Goal: Information Seeking & Learning: Learn about a topic

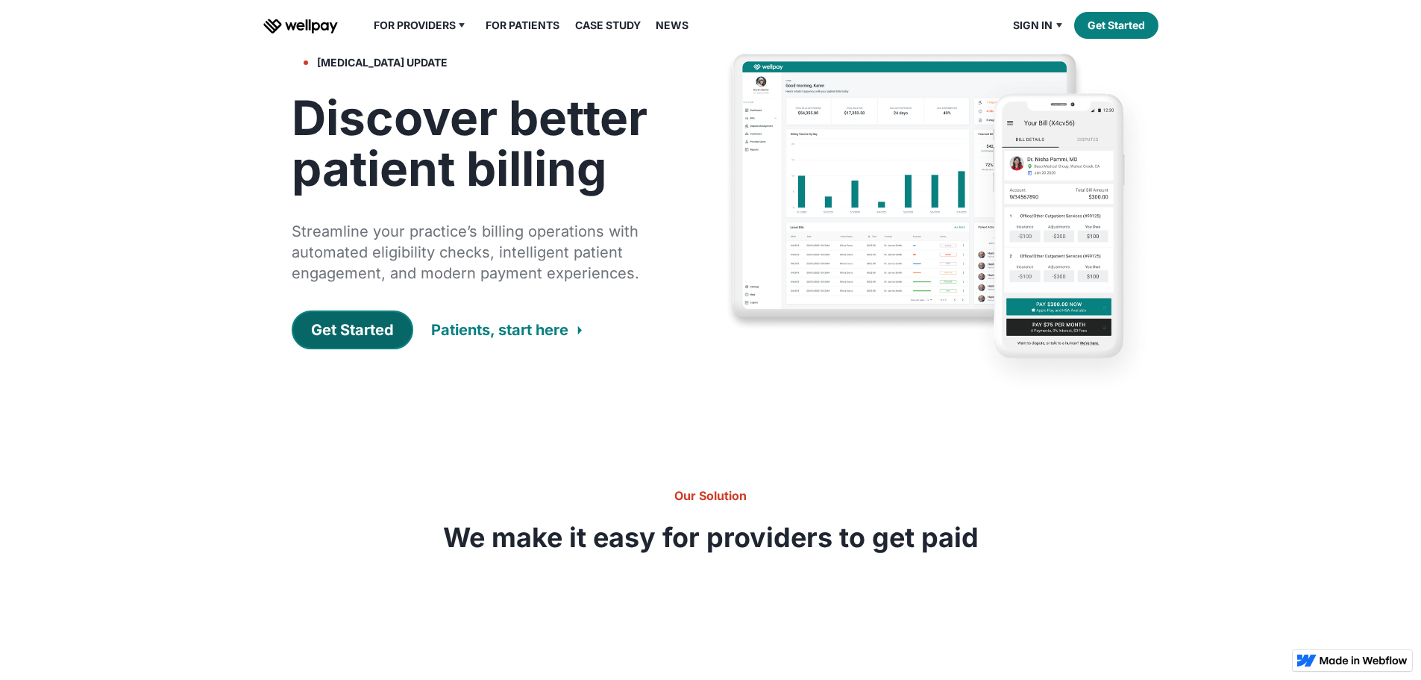
click at [380, 349] on link "Get Started" at bounding box center [353, 329] width 122 height 39
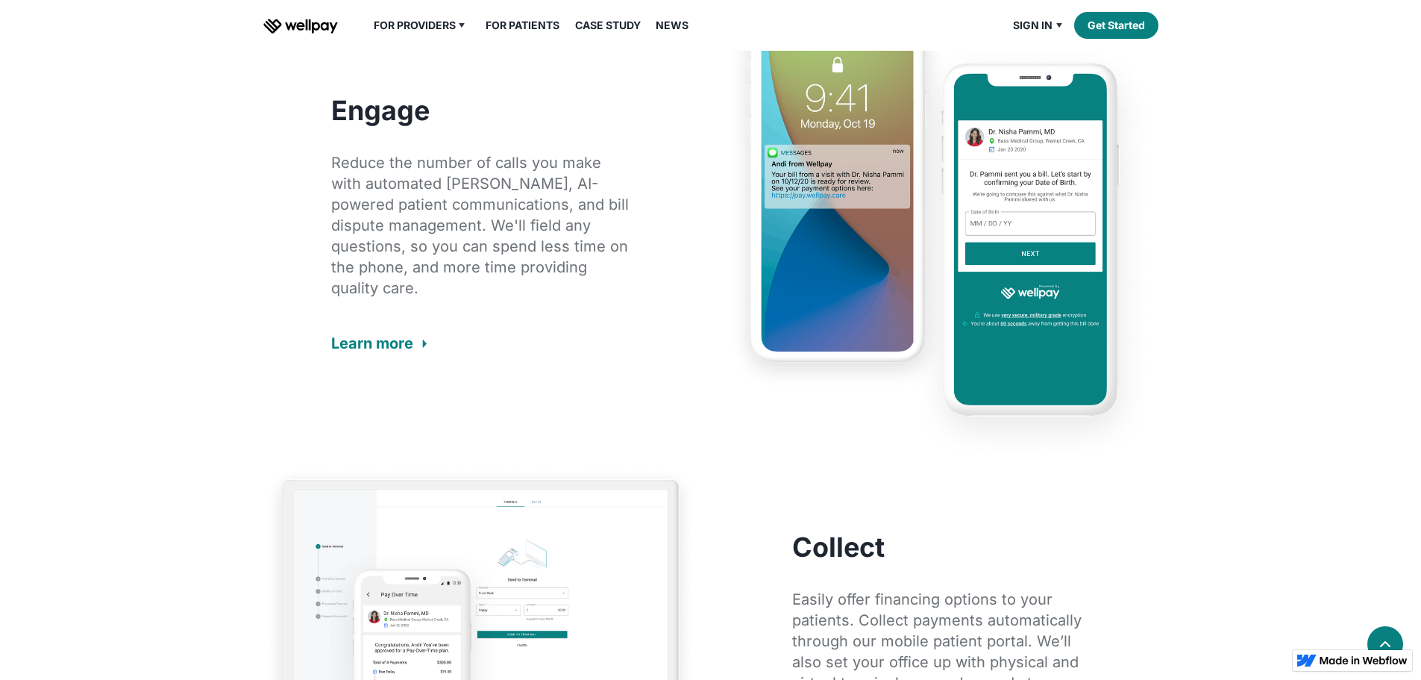
scroll to position [1343, 0]
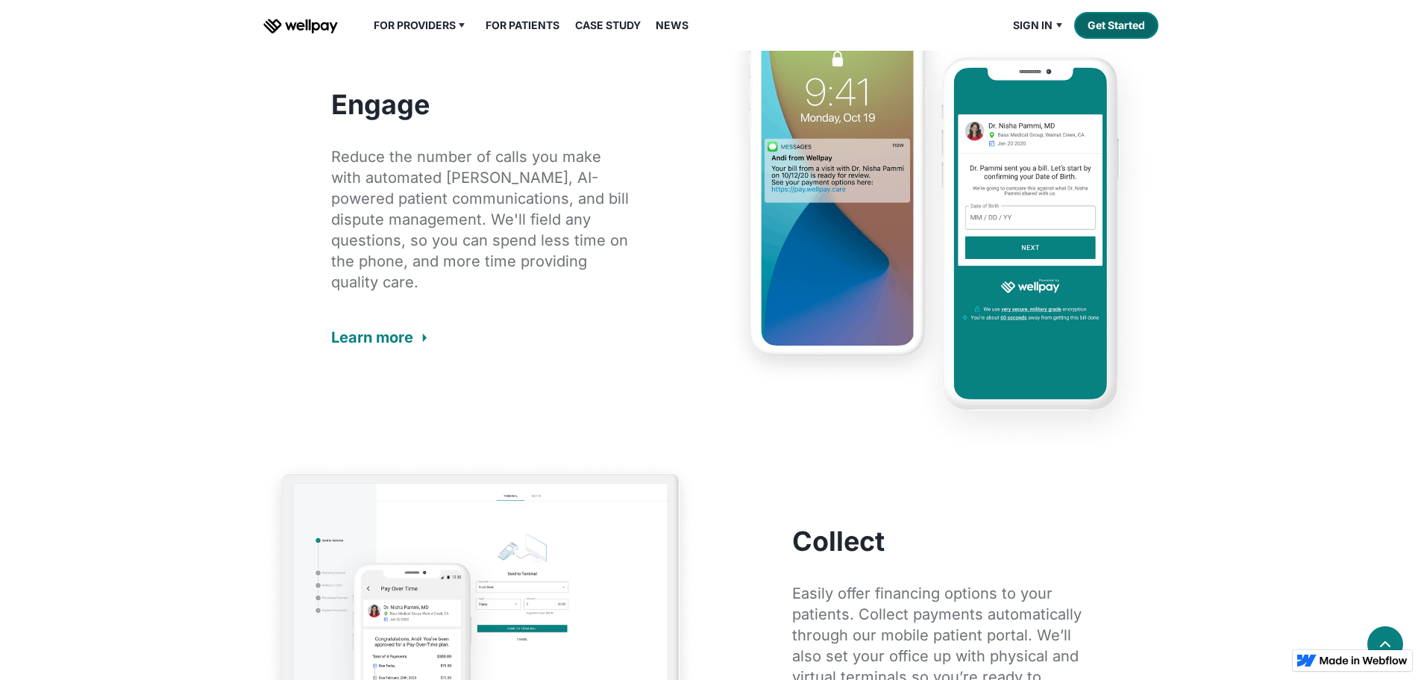
click at [1091, 39] on link "Get Started" at bounding box center [1116, 25] width 84 height 27
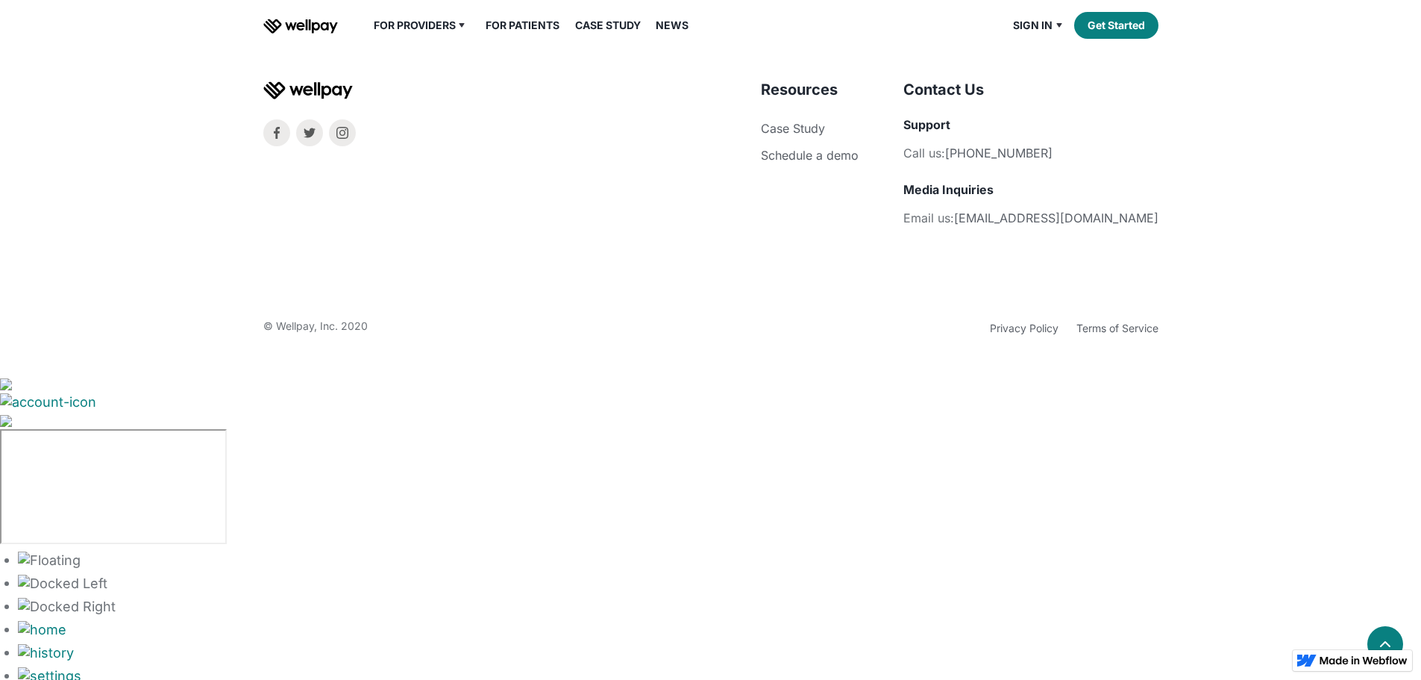
scroll to position [4883, 0]
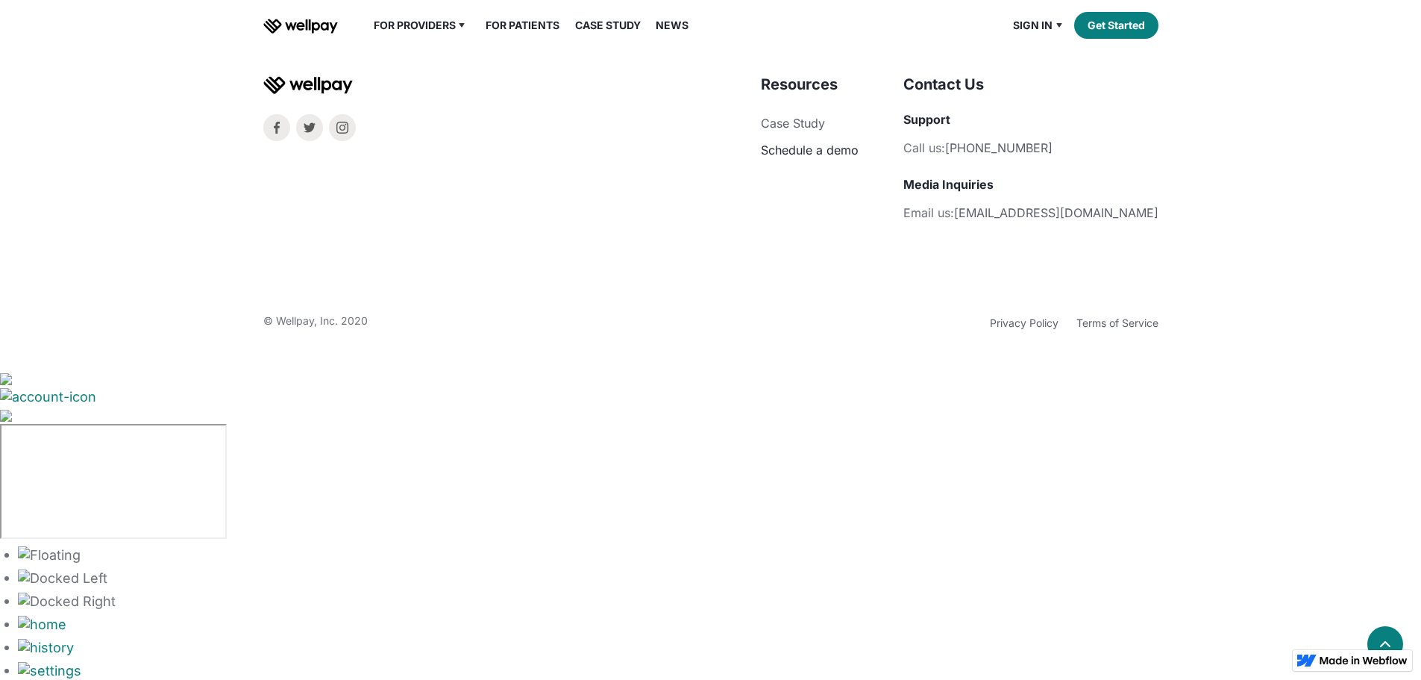
click at [859, 157] on link "Schedule a demo" at bounding box center [810, 149] width 98 height 15
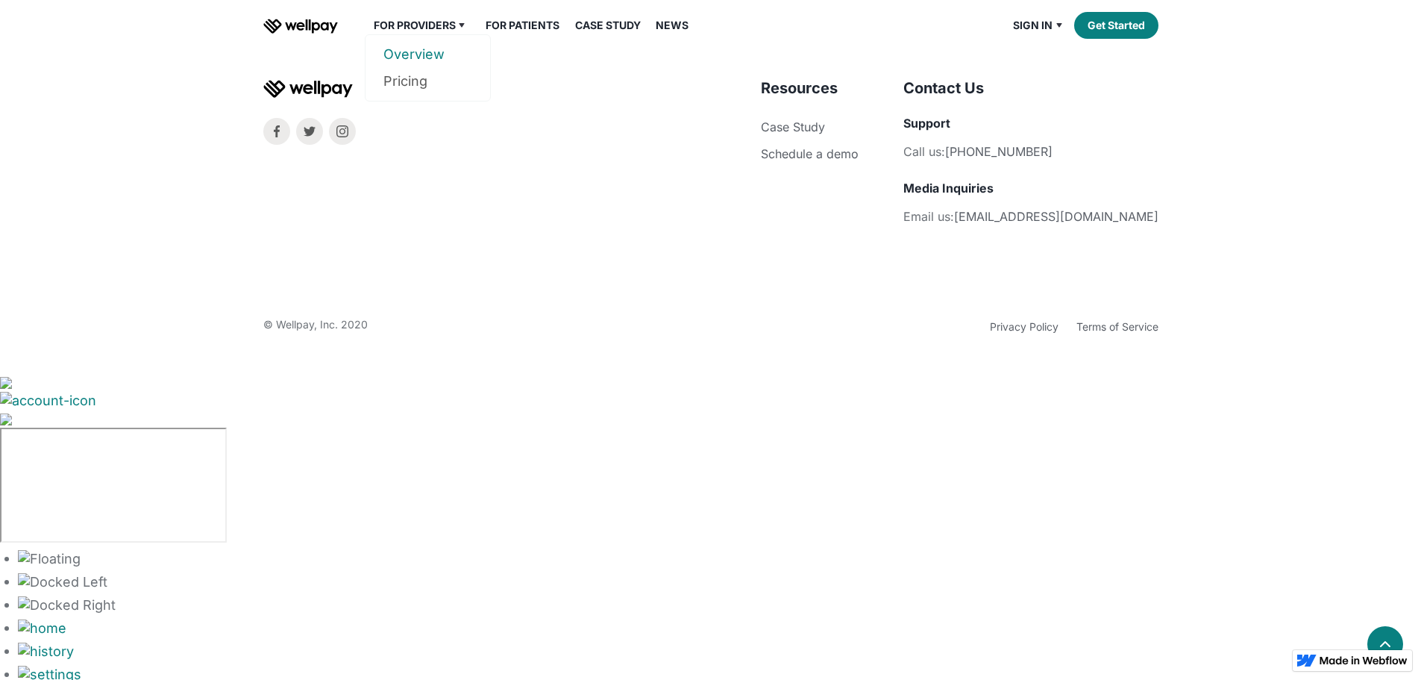
click at [418, 68] on link "Overview" at bounding box center [427, 54] width 89 height 27
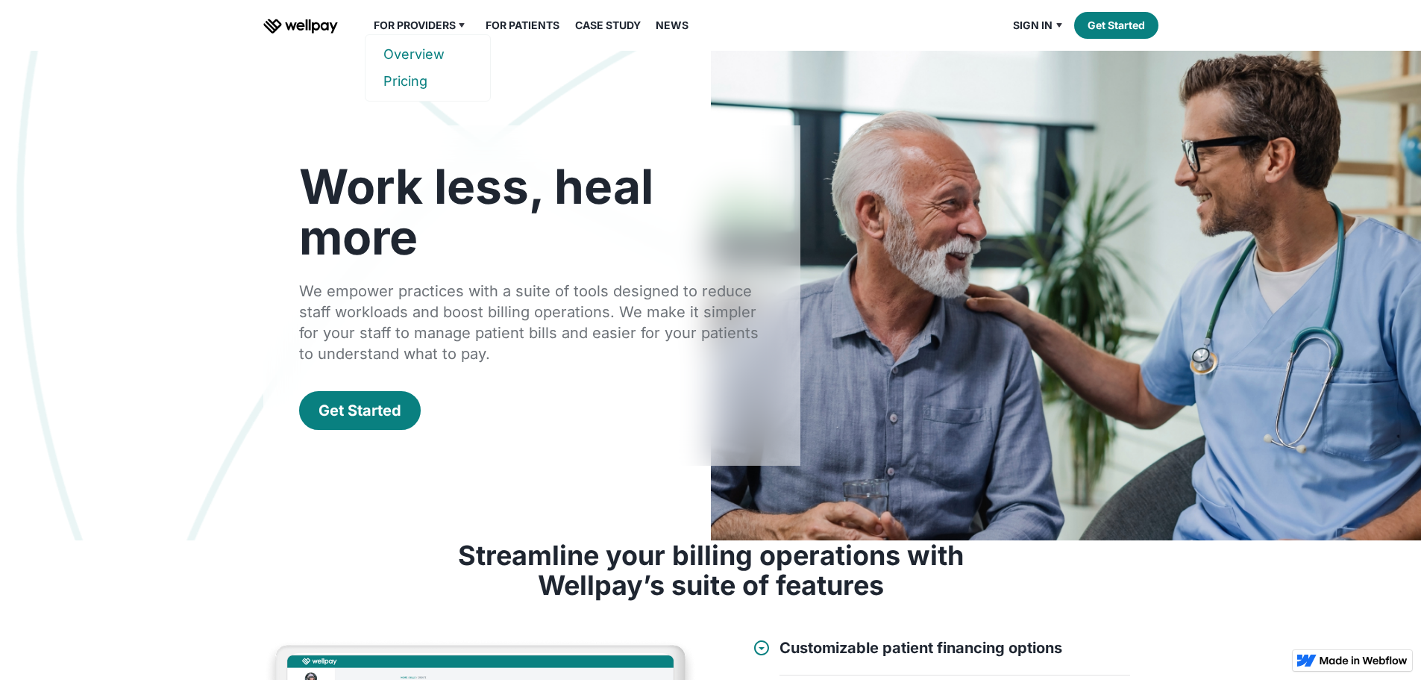
click at [409, 95] on link "Pricing" at bounding box center [427, 81] width 89 height 27
